Goal: Task Accomplishment & Management: Manage account settings

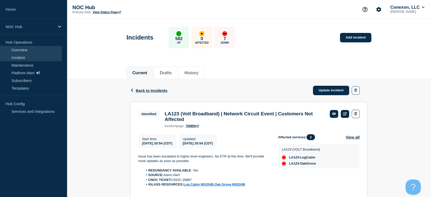
click at [20, 49] on link "Overview" at bounding box center [31, 50] width 62 height 8
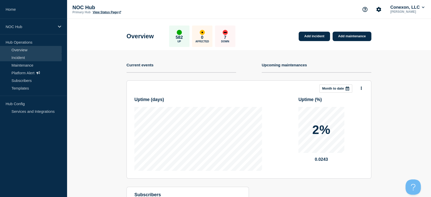
click at [24, 57] on link "Incident" at bounding box center [31, 58] width 62 height 8
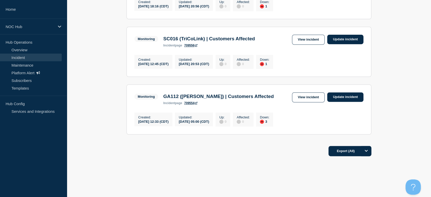
scroll to position [213, 0]
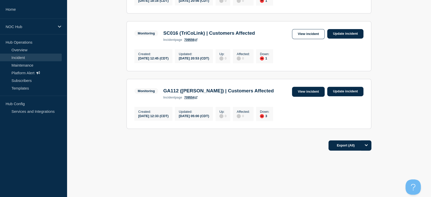
click at [298, 93] on link "View incident" at bounding box center [308, 92] width 33 height 10
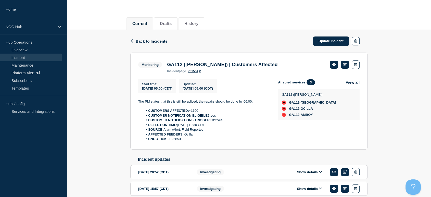
scroll to position [85, 0]
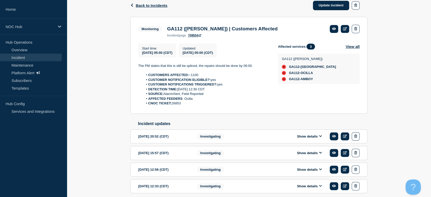
drag, startPoint x: 190, startPoint y: 106, endPoint x: 133, endPoint y: 65, distance: 70.7
click at [133, 65] on section "Monitoring GA112 ([PERSON_NAME]) | Customers Affected incident page 709554 Star…" at bounding box center [248, 65] width 237 height 97
copy div "The PM states that this is still be spliced, the repairs should be done by 06:0…"
click at [318, 5] on link "Update incident" at bounding box center [331, 5] width 36 height 9
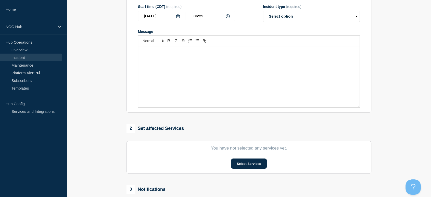
type input "GA112 ([PERSON_NAME]) | Customers Affected"
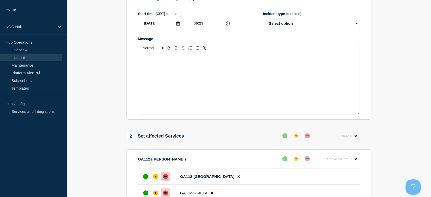
click at [206, 75] on div "Message" at bounding box center [248, 83] width 221 height 61
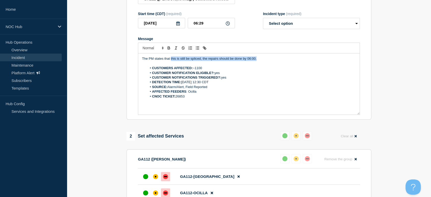
drag, startPoint x: 267, startPoint y: 61, endPoint x: 171, endPoint y: 62, distance: 96.7
click at [171, 61] on p "The PM states that this is still be spliced, the repairs should be done by 06:0…" at bounding box center [249, 58] width 214 height 5
click at [310, 25] on select "Select option Investigating Identified Monitoring Resolved" at bounding box center [311, 23] width 97 height 11
select select "monitoring"
click at [263, 21] on select "Select option Investigating Identified Monitoring Resolved" at bounding box center [311, 23] width 97 height 11
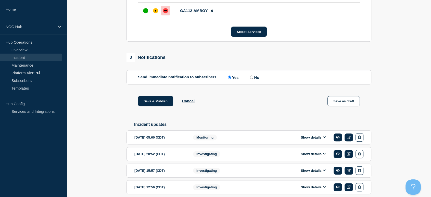
click at [253, 79] on input "No" at bounding box center [251, 76] width 3 height 3
radio input "true"
radio input "false"
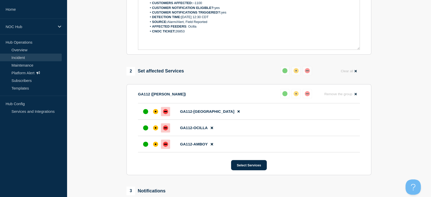
scroll to position [142, 0]
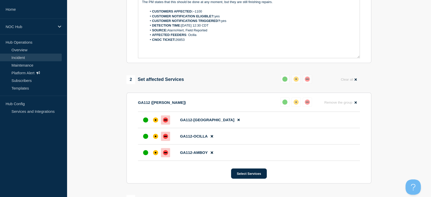
drag, startPoint x: 186, startPoint y: 42, endPoint x: 177, endPoint y: 44, distance: 9.1
click at [177, 42] on li "CNOC TICKET: 26853" at bounding box center [251, 39] width 209 height 5
copy li "26853"
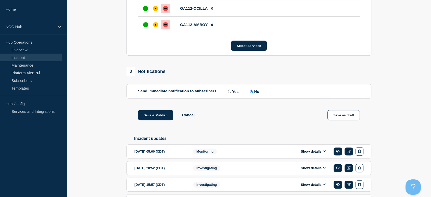
scroll to position [312, 0]
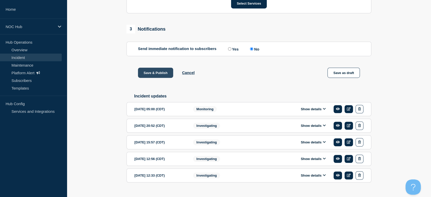
click at [155, 77] on button "Save & Publish" at bounding box center [155, 73] width 35 height 10
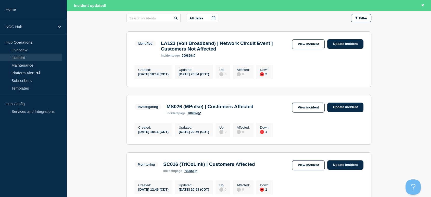
scroll to position [170, 0]
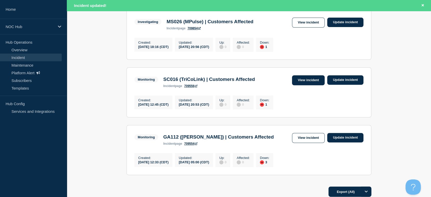
click at [313, 84] on link "View incident" at bounding box center [308, 80] width 33 height 10
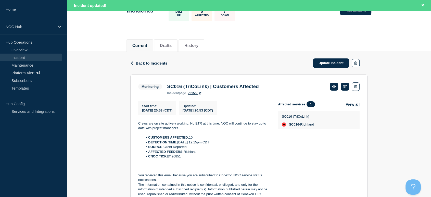
scroll to position [85, 0]
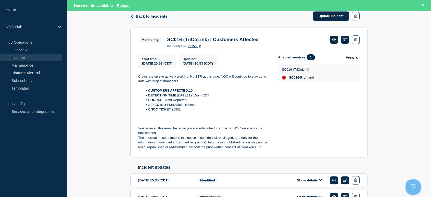
drag, startPoint x: 182, startPoint y: 112, endPoint x: 172, endPoint y: 114, distance: 9.3
click at [172, 112] on li "CNOC TICKET: 26851" at bounding box center [206, 109] width 127 height 5
copy li "26851"
drag, startPoint x: 134, startPoint y: 73, endPoint x: 206, endPoint y: 111, distance: 80.8
click at [206, 111] on section "Monitoring SC016 (TriCoLink) | Customers Affected incident page 709556 Start ti…" at bounding box center [248, 93] width 237 height 130
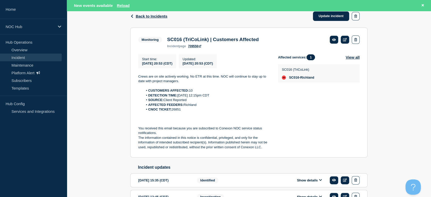
copy div "Crews are on site actively working. No ETR at this time. NOC will continue to s…"
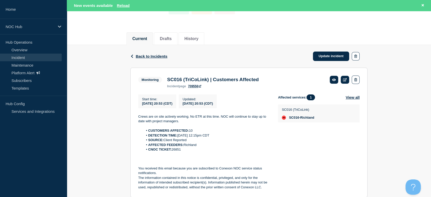
scroll to position [0, 0]
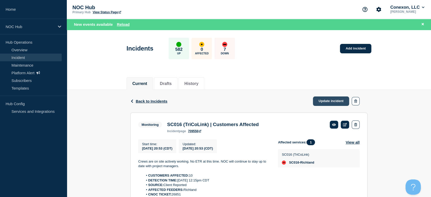
click at [320, 100] on link "Update incident" at bounding box center [331, 100] width 36 height 9
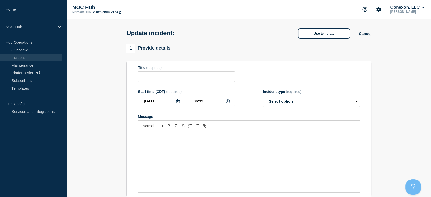
type input "SC016 (TriCoLink) | Customers Affected"
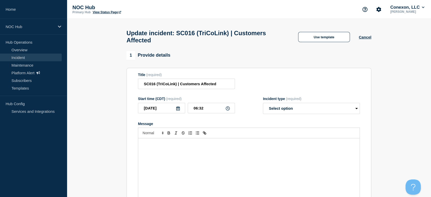
click at [208, 153] on div "Message" at bounding box center [248, 168] width 221 height 61
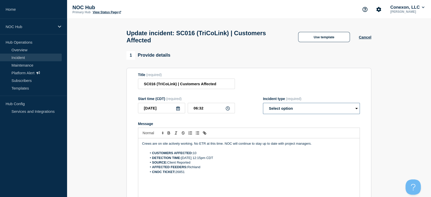
click at [277, 114] on select "Select option Investigating Identified Monitoring Resolved" at bounding box center [311, 108] width 97 height 11
select select "monitoring"
click at [263, 106] on select "Select option Investigating Identified Monitoring Resolved" at bounding box center [311, 108] width 97 height 11
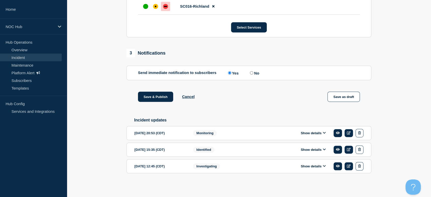
click at [253, 73] on input "No" at bounding box center [251, 72] width 3 height 3
radio input "true"
radio input "false"
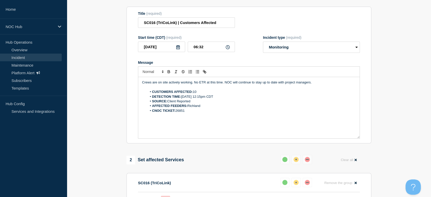
scroll to position [60, 0]
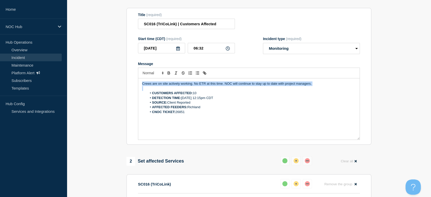
drag, startPoint x: 325, startPoint y: 91, endPoint x: 100, endPoint y: 74, distance: 225.3
click at [98, 76] on section "1 Provide details Title (required) SC016 (TriCoLink) | Customers Affected Start…" at bounding box center [249, 187] width 364 height 393
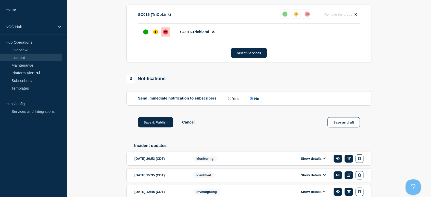
scroll to position [230, 0]
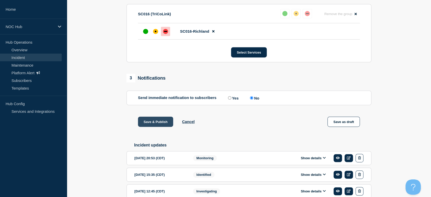
click at [151, 126] on button "Save & Publish" at bounding box center [155, 122] width 35 height 10
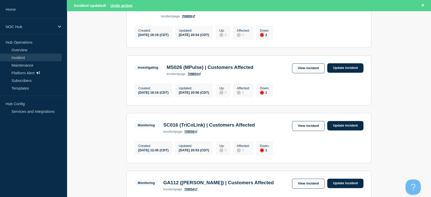
scroll to position [85, 0]
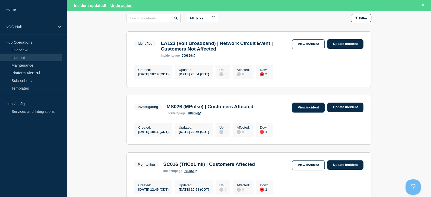
click at [313, 111] on link "View incident" at bounding box center [308, 108] width 33 height 10
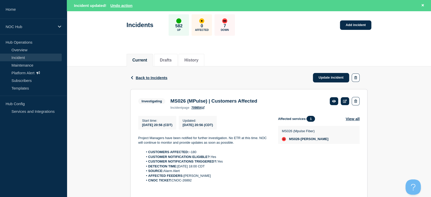
scroll to position [57, 0]
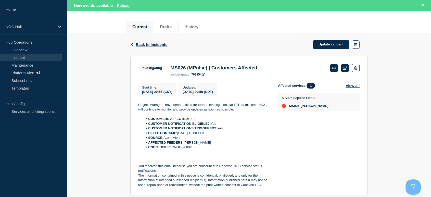
drag, startPoint x: 137, startPoint y: 104, endPoint x: 209, endPoint y: 148, distance: 84.5
click at [209, 148] on section "Investigating MS026 (MPulse) | Customers Affected incident page 709854 Start ti…" at bounding box center [248, 125] width 237 height 139
copy div "Project Managers have been notified for further investigation. No ETR at this t…"
click at [333, 46] on link "Update incident" at bounding box center [331, 44] width 36 height 9
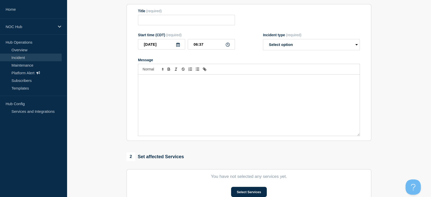
type input "MS026 (MPulse) | Customers Affected"
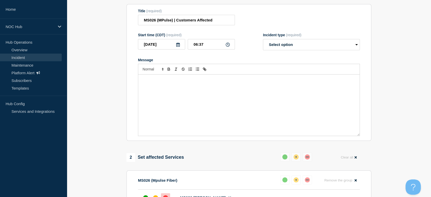
click at [163, 82] on p "Message" at bounding box center [249, 80] width 214 height 5
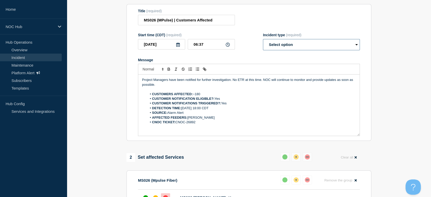
click at [281, 50] on select "Select option Investigating Identified Monitoring Resolved" at bounding box center [311, 44] width 97 height 11
select select "monitoring"
click at [263, 49] on select "Select option Investigating Identified Monitoring Resolved" at bounding box center [311, 44] width 97 height 11
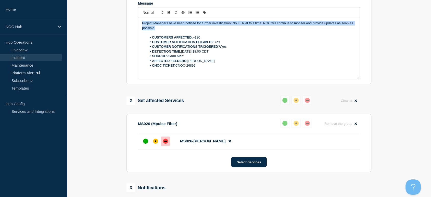
drag, startPoint x: 159, startPoint y: 38, endPoint x: 141, endPoint y: 35, distance: 18.6
click at [141, 35] on div "Project Managers have been notified for further investigation. No ETR at this t…" at bounding box center [248, 48] width 221 height 61
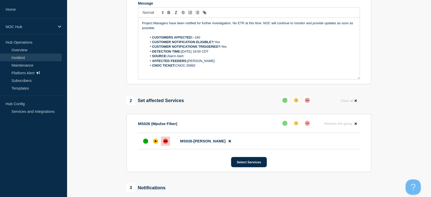
drag, startPoint x: 193, startPoint y: 40, endPoint x: 179, endPoint y: 36, distance: 14.6
click at [192, 40] on div "Project Managers have been notified for further investigation. No ETR at this t…" at bounding box center [248, 48] width 221 height 61
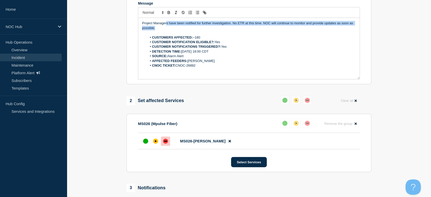
drag, startPoint x: 166, startPoint y: 33, endPoint x: 175, endPoint y: 40, distance: 11.3
click at [177, 30] on p "Project Managers have been notified for further investigation. No ETR at this t…" at bounding box center [249, 25] width 214 height 9
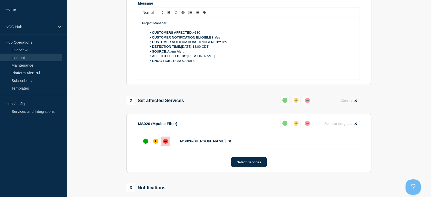
click at [143, 26] on p "Project Manager" at bounding box center [249, 23] width 214 height 5
click at [173, 30] on p "Message" at bounding box center [249, 28] width 214 height 5
click at [201, 26] on p "The Project Manager" at bounding box center [249, 23] width 214 height 5
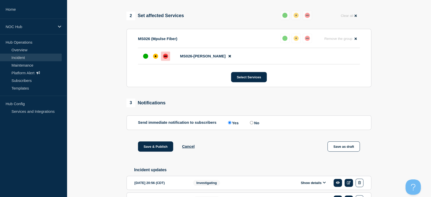
click at [253, 125] on label "No" at bounding box center [254, 122] width 10 height 5
click at [253, 124] on input "No" at bounding box center [251, 122] width 3 height 3
radio input "true"
radio input "false"
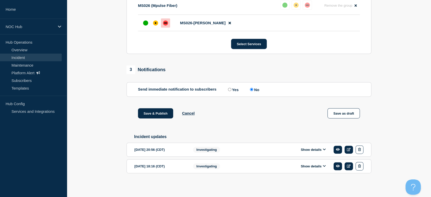
scroll to position [242, 0]
click at [149, 114] on button "Save & Publish" at bounding box center [155, 113] width 35 height 10
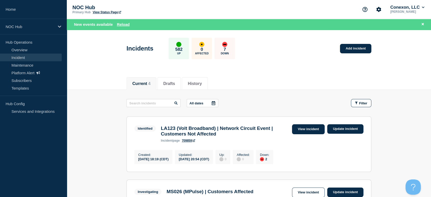
click at [308, 127] on link "View incident" at bounding box center [308, 129] width 33 height 10
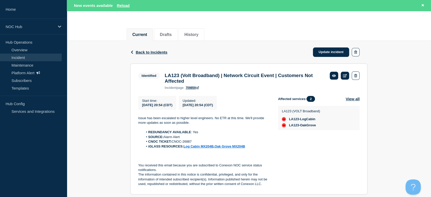
scroll to position [85, 0]
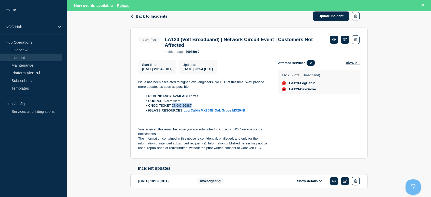
drag, startPoint x: 193, startPoint y: 109, endPoint x: 173, endPoint y: 109, distance: 19.6
click at [173, 108] on li "CNOC TICKET: CNOC-26887" at bounding box center [206, 105] width 127 height 5
copy li "CNOC-26887"
